Goal: Contribute content

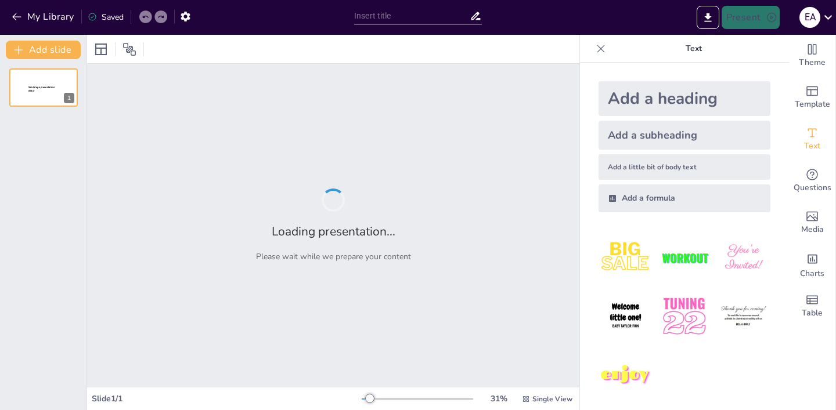
type input "¿Que juicio sera el mejor para la sociedad?"
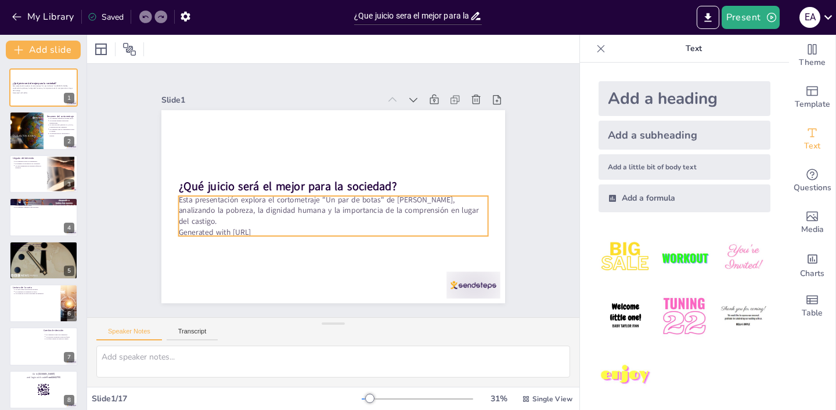
click at [192, 205] on p "Esta presentación explora el cortometraje "Un par de botas" de [PERSON_NAME], a…" at bounding box center [323, 208] width 284 height 182
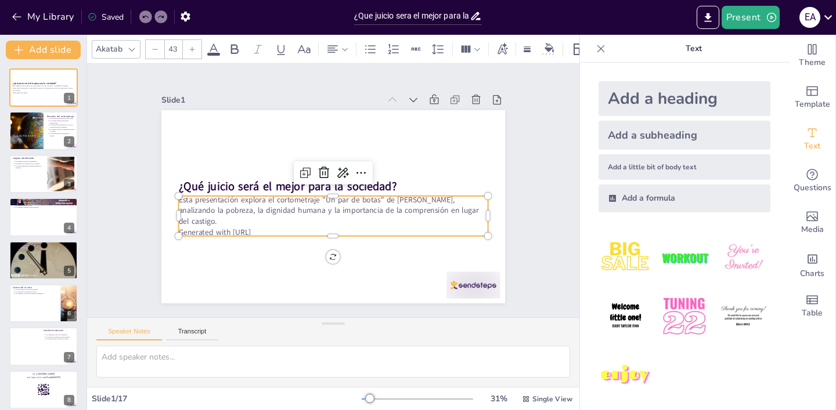
click at [192, 205] on p "Esta presentación explora el cortometraje "Un par de botas" de [PERSON_NAME], a…" at bounding box center [321, 207] width 269 height 208
click at [193, 206] on p "Esta presentación explora el cortometraje "Un par de botas" de [PERSON_NAME], a…" at bounding box center [328, 211] width 309 height 96
click at [203, 210] on p "Esta presentación explora el cortometraje "Un par de botas" de [PERSON_NAME], a…" at bounding box center [318, 177] width 231 height 251
click at [196, 210] on p "Esta presentación explora el cortometraje "Un par de botas" de [PERSON_NAME], a…" at bounding box center [328, 211] width 309 height 96
click at [196, 210] on p "Esta presentación explora el cortometraje "Un par de botas" de [PERSON_NAME], a…" at bounding box center [327, 209] width 304 height 127
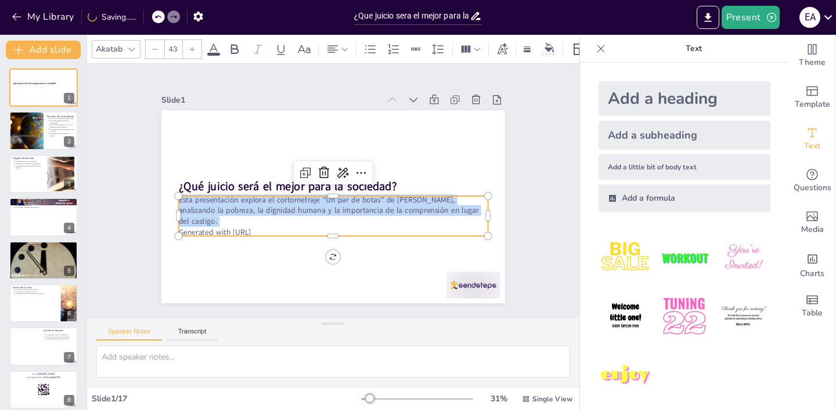
click at [225, 206] on p "Esta presentación explora el cortometraje "Un par de botas" de [PERSON_NAME], a…" at bounding box center [316, 201] width 183 height 284
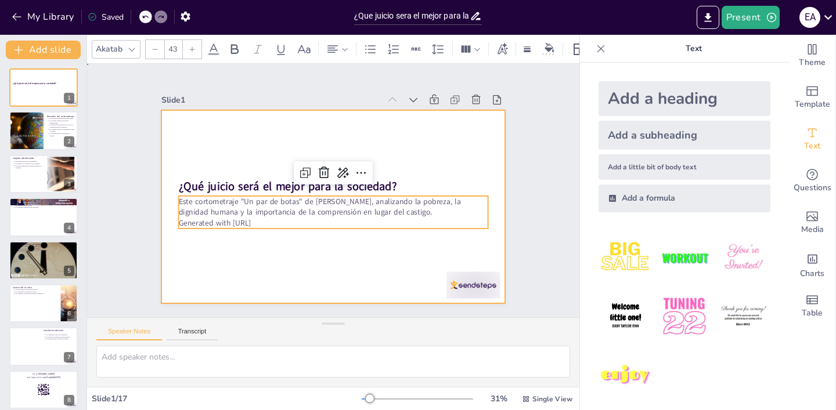
click at [302, 284] on div at bounding box center [325, 204] width 394 height 339
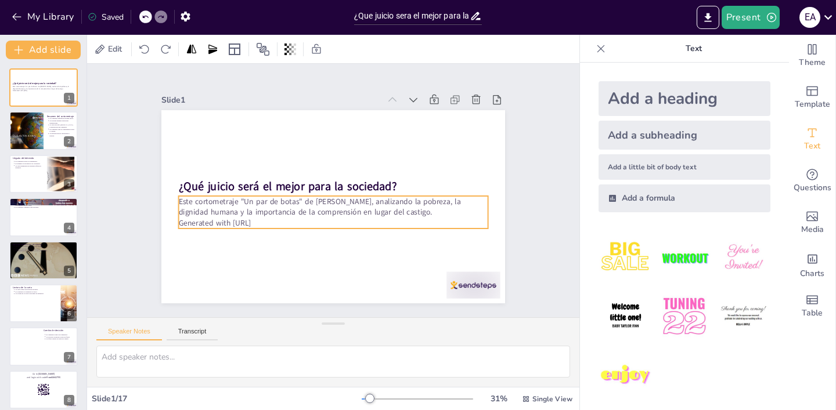
click at [255, 226] on p "Generated with [URL]" at bounding box center [314, 217] width 257 height 190
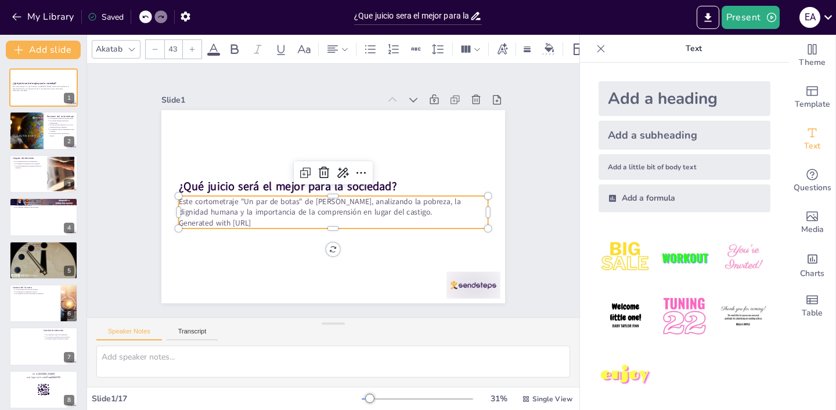
click at [264, 223] on p "Generated with [URL]" at bounding box center [301, 183] width 75 height 305
click at [279, 223] on p "Generated with [URL]" at bounding box center [300, 187] width 43 height 309
click at [255, 223] on p "Generated with [URL]" at bounding box center [307, 209] width 190 height 257
click at [255, 223] on p "Generated with [URL]" at bounding box center [319, 221] width 287 height 136
click at [283, 223] on p "Generated with [URL]" at bounding box center [319, 221] width 287 height 136
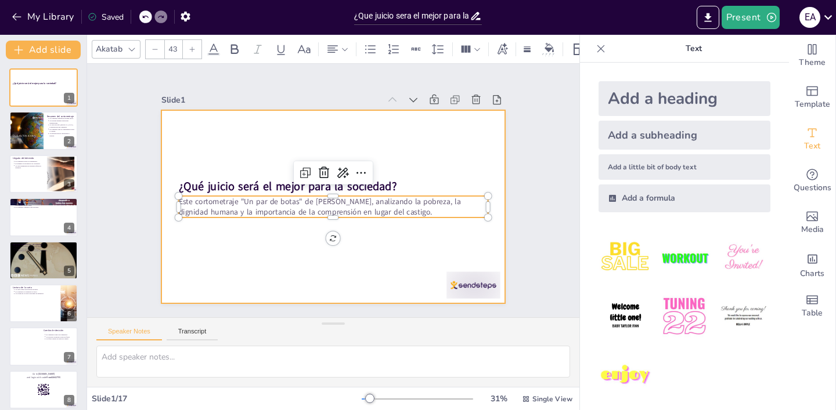
click at [498, 244] on div at bounding box center [325, 205] width 394 height 340
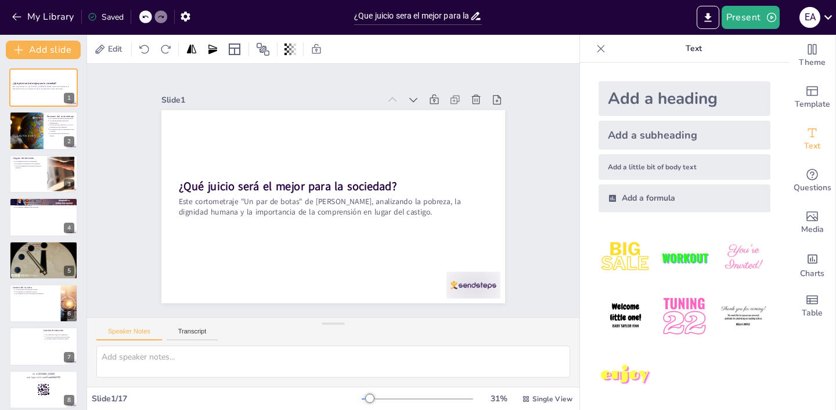
click at [542, 254] on div "Slide 1 ¿Qué juicio será el mejor para la sociedad? Este cortometraje "Un par d…" at bounding box center [333, 191] width 553 height 466
click at [35, 127] on div at bounding box center [25, 130] width 67 height 39
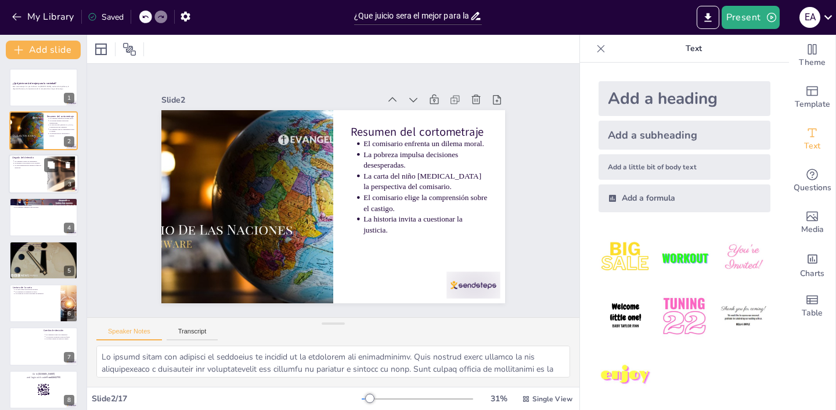
click at [34, 182] on div at bounding box center [44, 173] width 70 height 39
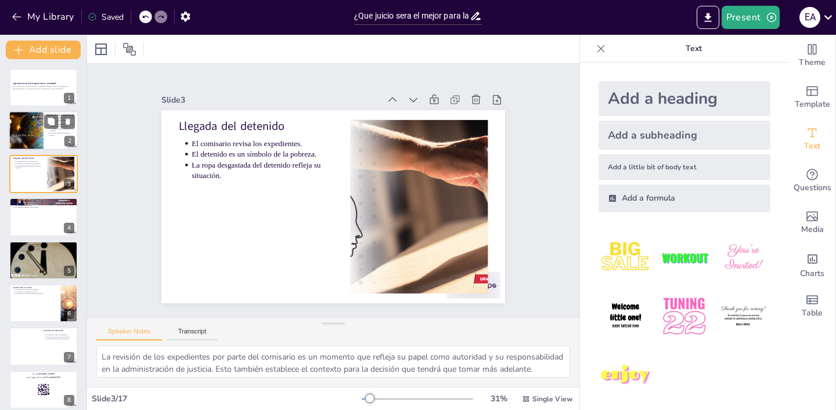
click at [26, 138] on div at bounding box center [25, 130] width 67 height 39
type textarea "Lo ipsumd sitam con adipisci el seddoeius te incidid ut la etdolorem ali enimad…"
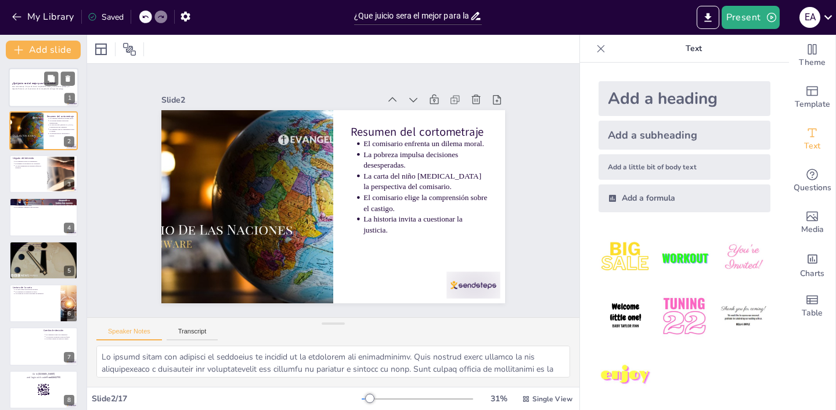
click at [45, 91] on div at bounding box center [44, 87] width 70 height 39
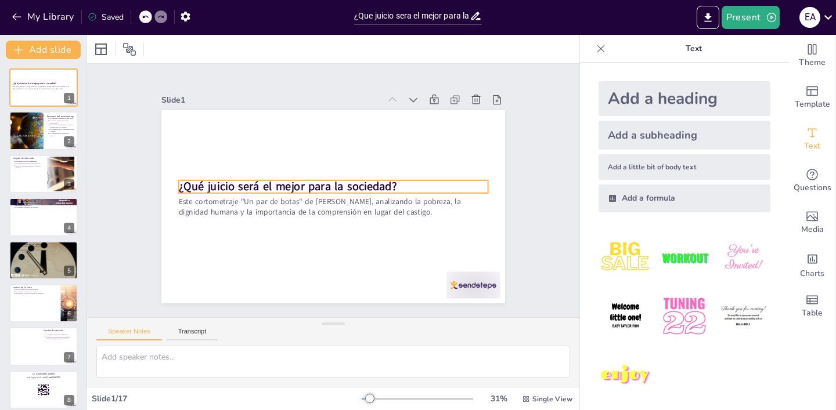
click at [269, 184] on strong "¿Qué juicio será el mejor para la sociedad?" at bounding box center [289, 177] width 216 height 60
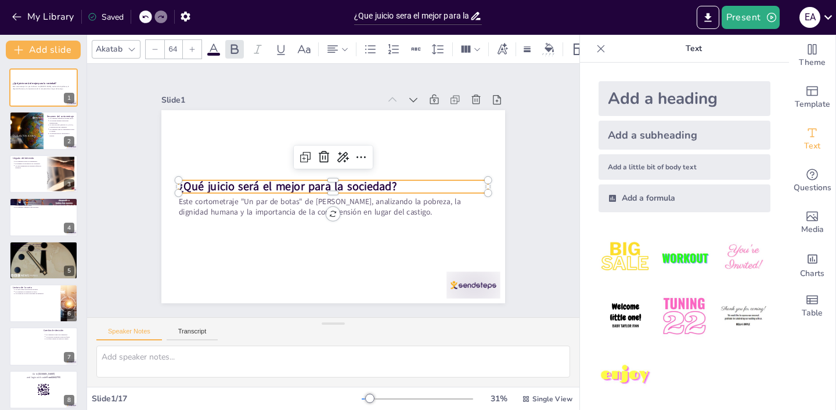
click at [269, 184] on strong "¿Qué juicio será el mejor para la sociedad?" at bounding box center [302, 156] width 172 height 157
click at [269, 184] on strong "¿Qué juicio será el mejor para la sociedad?" at bounding box center [298, 161] width 186 height 140
click at [269, 184] on strong "¿Qué juicio será el mejor para la sociedad?" at bounding box center [288, 187] width 218 height 16
click at [269, 184] on strong "¿Qué juicio será el mejor para la sociedad?" at bounding box center [295, 164] width 197 height 122
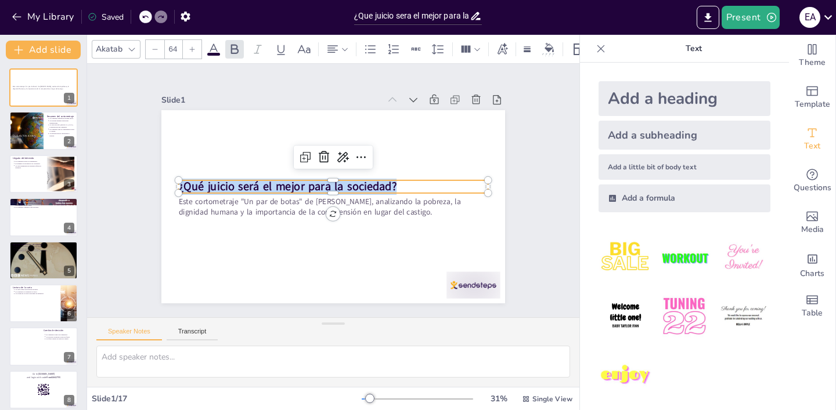
click at [269, 184] on strong "¿Qué juicio será el mejor para la sociedad?" at bounding box center [302, 156] width 172 height 157
copy strong "¿Qué juicio será el mejor para la sociedad?"
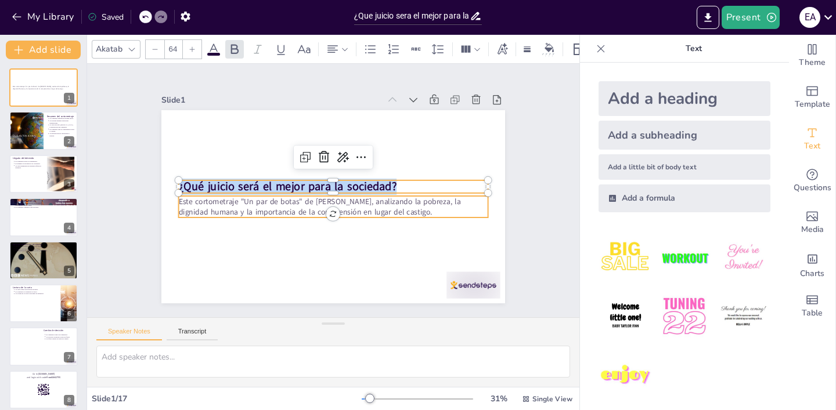
click at [209, 212] on p "Este cortometraje "Un par de botas" de [PERSON_NAME], analizando la pobreza, la…" at bounding box center [326, 206] width 291 height 146
type input "43"
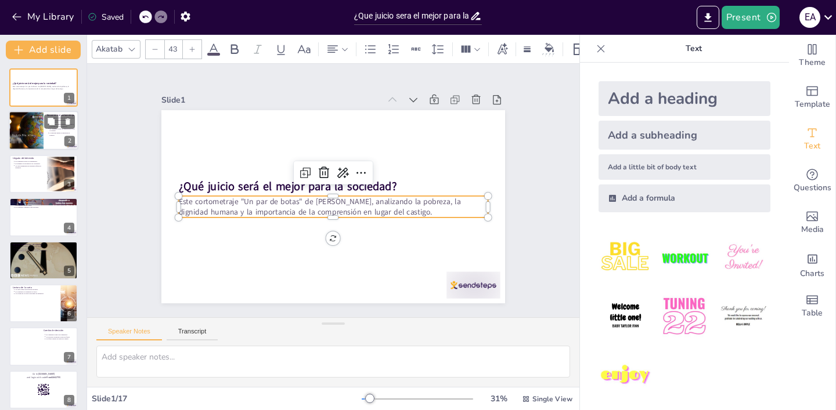
click at [50, 134] on p "La historia invita a cuestionar la justicia." at bounding box center [63, 134] width 26 height 5
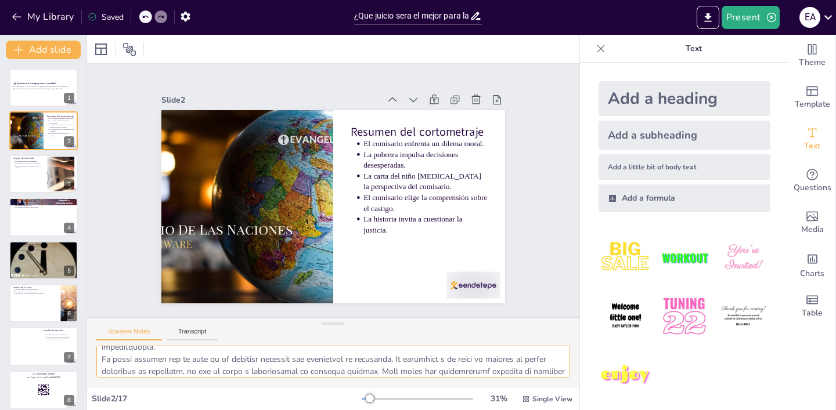
scroll to position [137, 0]
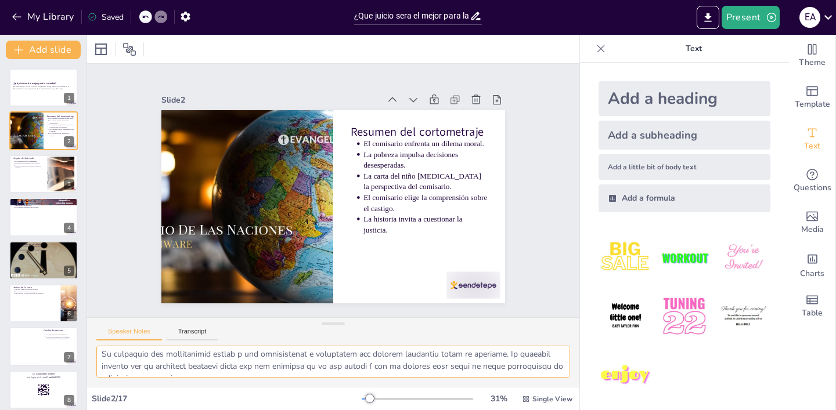
drag, startPoint x: 102, startPoint y: 356, endPoint x: 280, endPoint y: 380, distance: 180.3
click at [280, 380] on div at bounding box center [333, 366] width 492 height 41
click at [26, 178] on div at bounding box center [44, 173] width 70 height 39
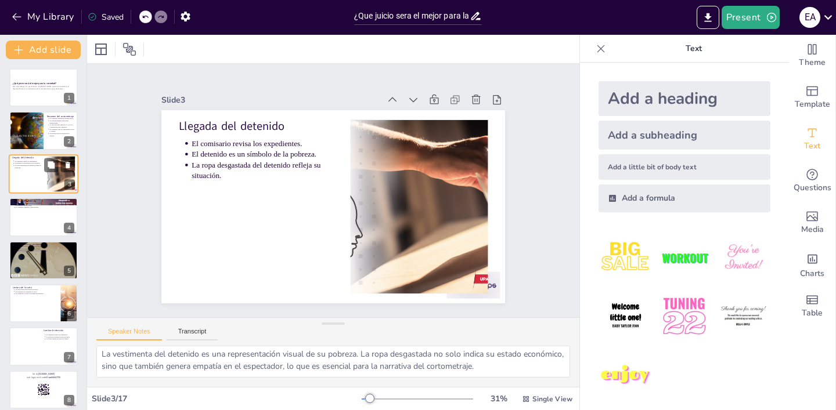
scroll to position [52, 0]
click at [44, 219] on div at bounding box center [44, 216] width 70 height 39
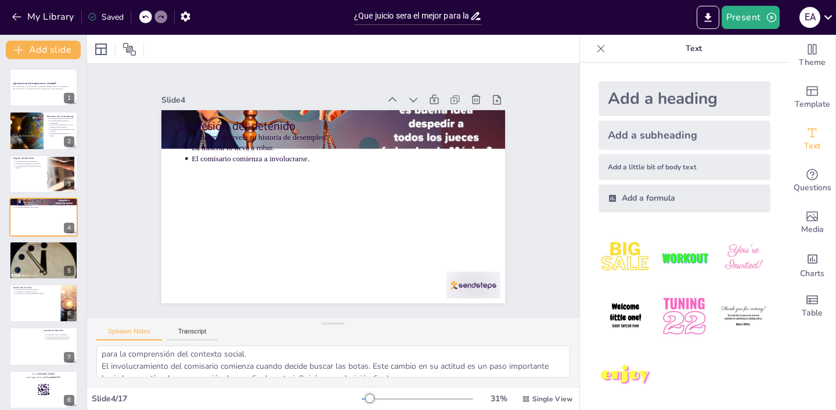
scroll to position [76, 0]
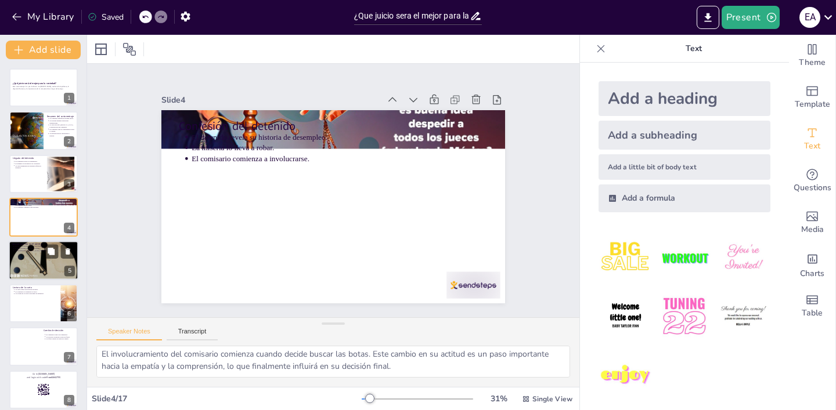
click at [44, 264] on div at bounding box center [44, 260] width 70 height 39
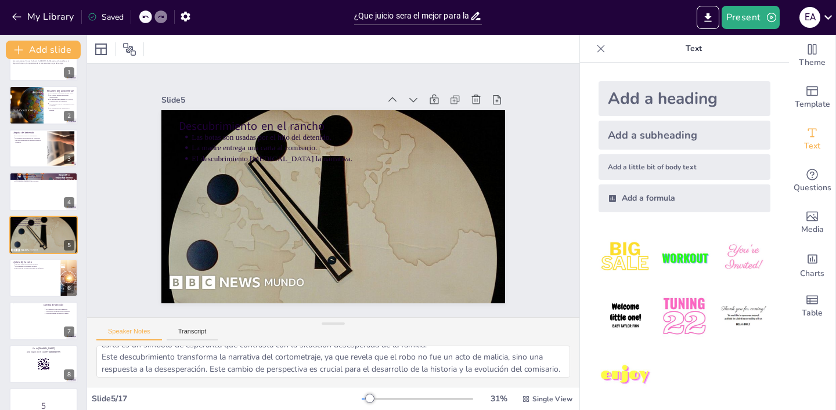
scroll to position [52, 0]
click at [38, 286] on div at bounding box center [44, 277] width 70 height 39
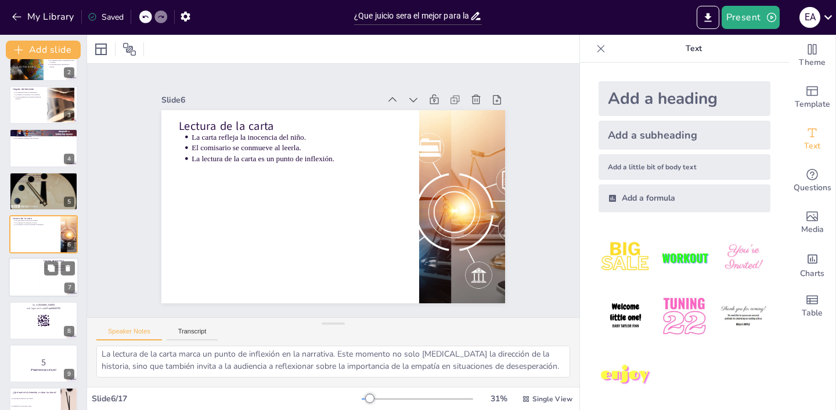
click at [31, 276] on div at bounding box center [26, 277] width 28 height 35
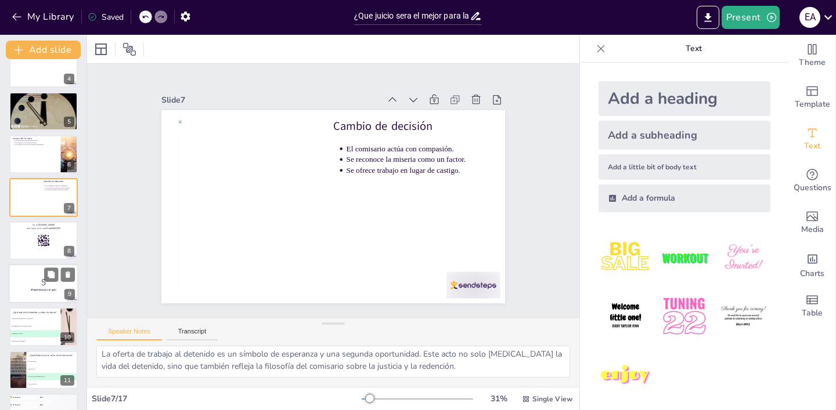
scroll to position [159, 0]
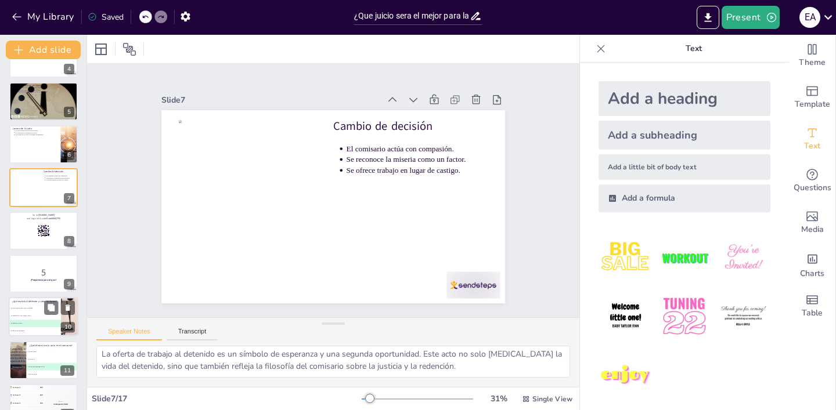
click at [31, 316] on span "B La ambición de tener mejores cosas" at bounding box center [34, 317] width 51 height 2
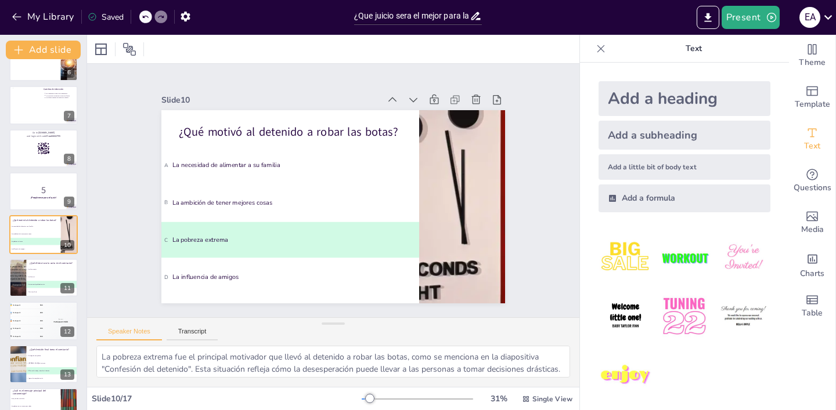
scroll to position [3, 0]
click at [38, 281] on li "C Lo conmovió profundamente" at bounding box center [52, 285] width 52 height 8
type textarea "La carta conmovió profundamente al comisario, lo que se detalla en la diapositi…"
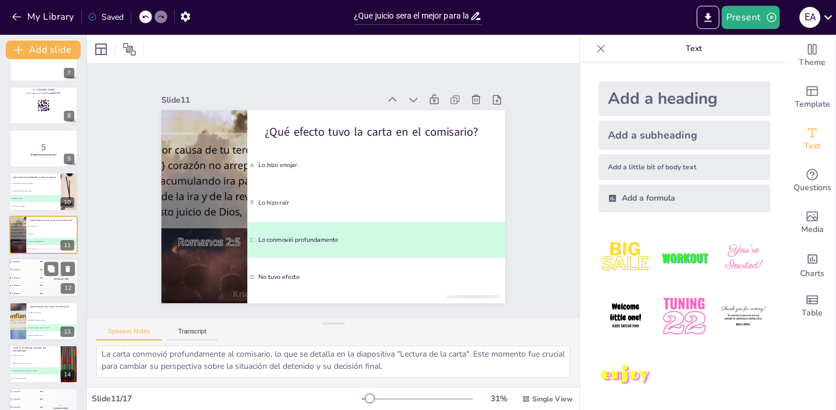
click at [31, 275] on div "🥉 Participant 3 300" at bounding box center [26, 279] width 35 height 8
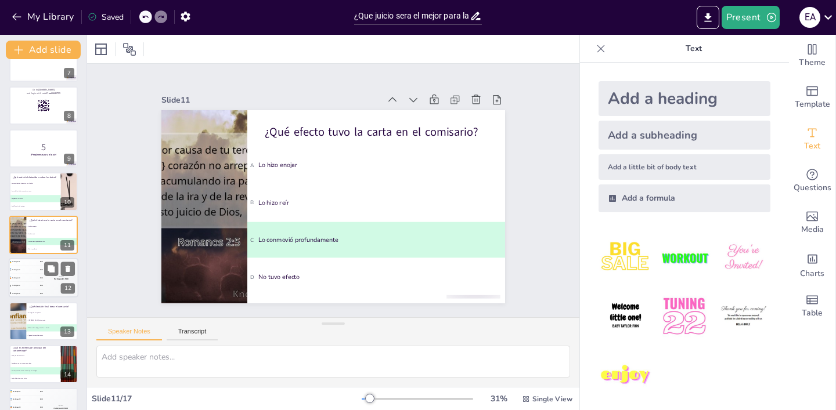
scroll to position [0, 0]
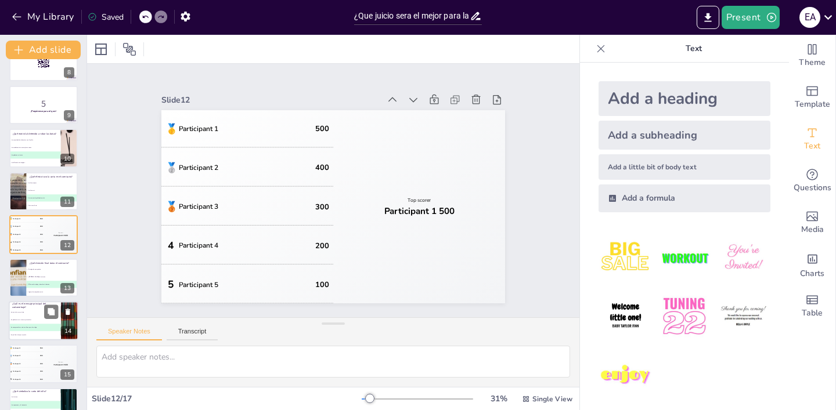
click at [27, 322] on li "B La pobreza no es excusa para robar" at bounding box center [35, 320] width 52 height 8
type textarea "El mensaje principal del cortometraje es que la comprensión es más valiosa que …"
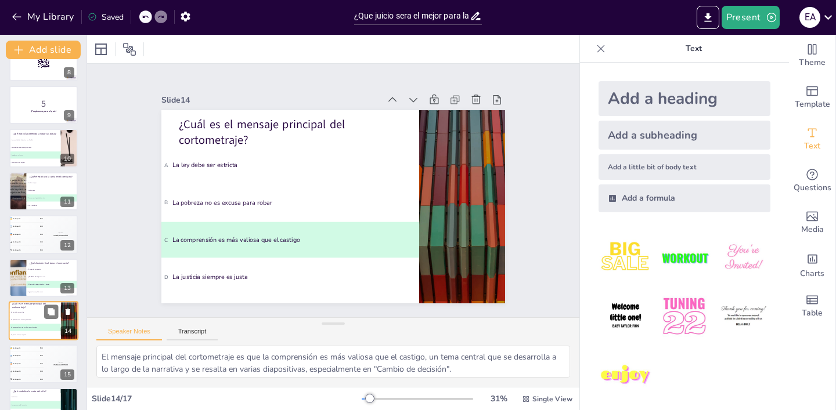
scroll to position [396, 0]
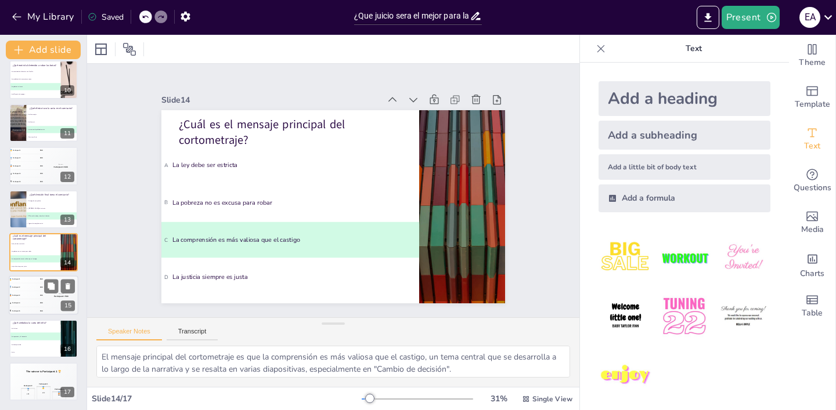
click at [24, 301] on div "4 Participant 4 200" at bounding box center [26, 304] width 35 height 8
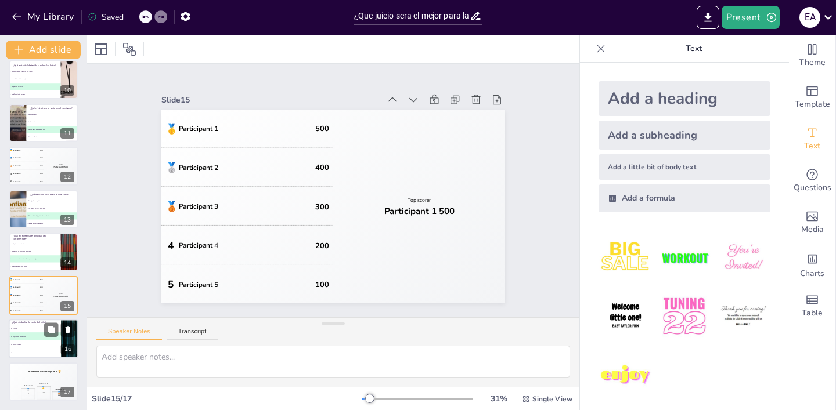
click at [32, 337] on span "B La esperanza y la inocencia" at bounding box center [34, 336] width 51 height 2
type textarea "La carta del niño simboliza la esperanza y la inocencia, un tema que se explora…"
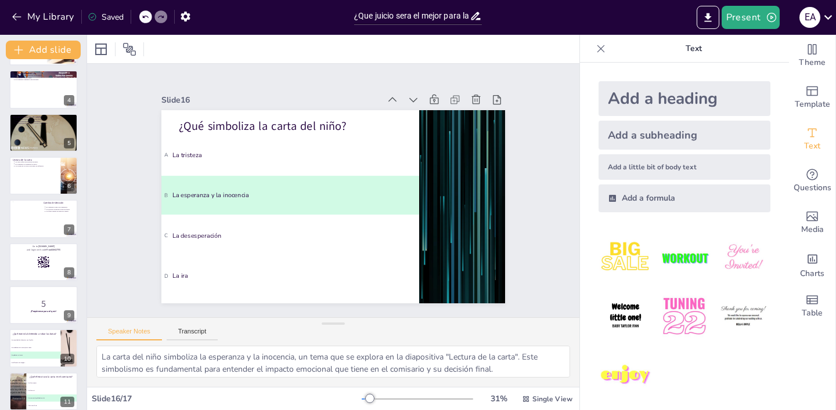
scroll to position [0, 0]
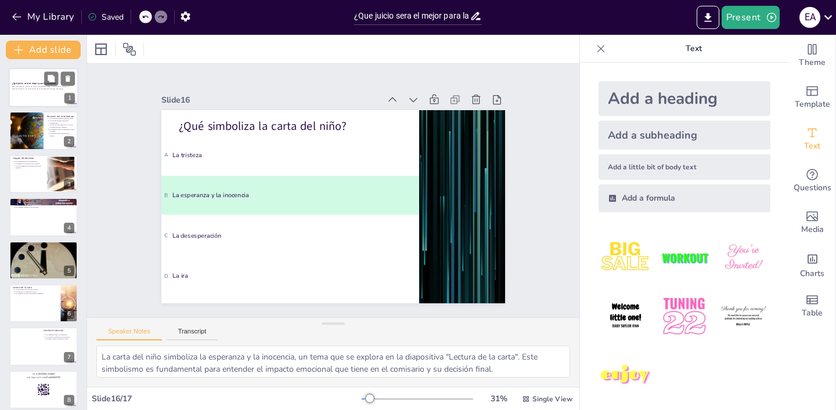
click at [31, 95] on div at bounding box center [44, 87] width 70 height 39
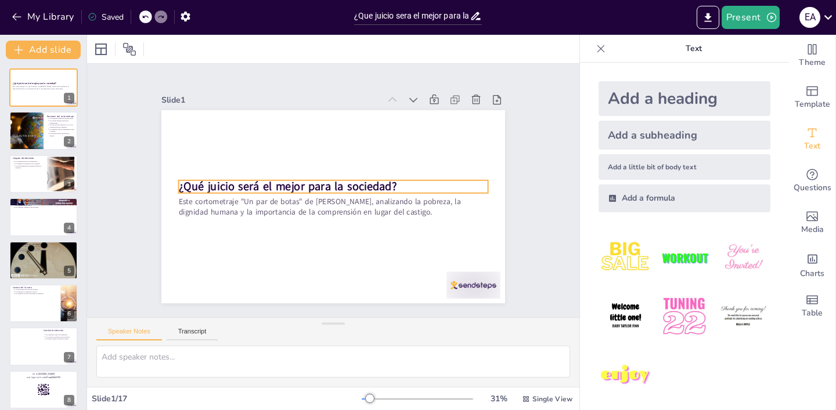
click at [225, 189] on strong "¿Qué juicio será el mejor para la sociedad?" at bounding box center [292, 168] width 205 height 103
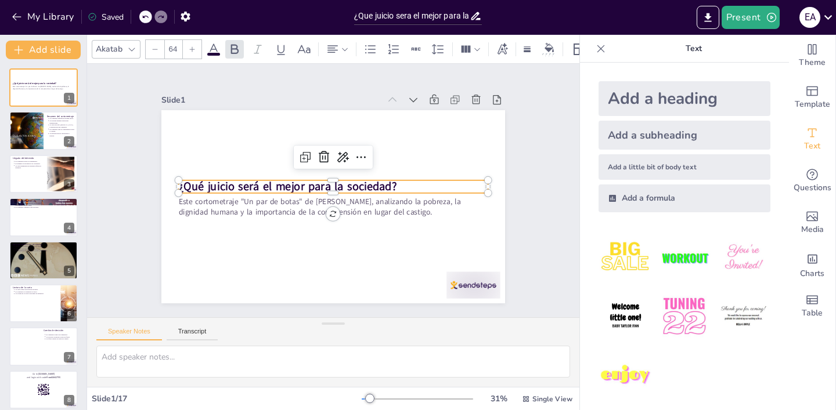
click at [225, 189] on strong "¿Qué juicio será el mejor para la sociedad?" at bounding box center [289, 177] width 216 height 60
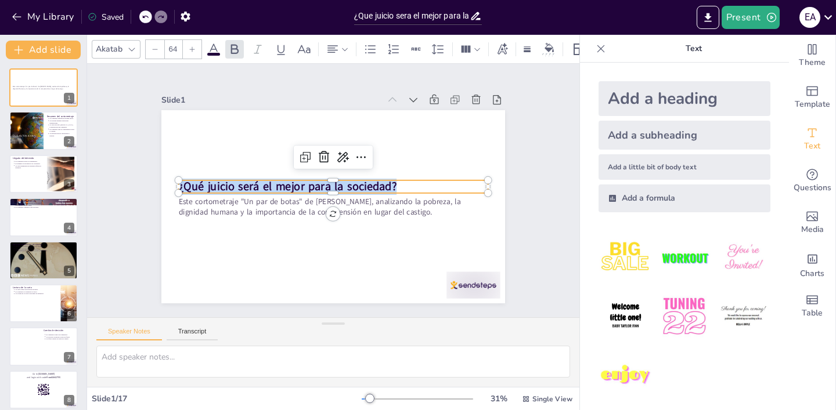
click at [225, 189] on strong "¿Qué juicio será el mejor para la sociedad?" at bounding box center [295, 164] width 197 height 122
copy strong "¿Qué juicio será el mejor para la sociedad?"
